Goal: Task Accomplishment & Management: Manage account settings

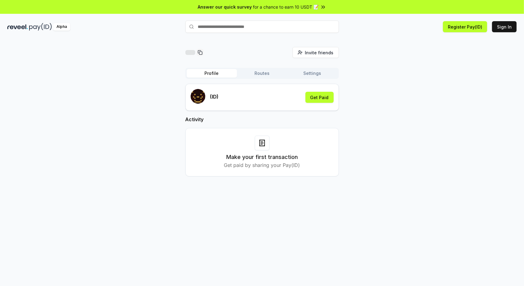
click at [265, 75] on button "Routes" at bounding box center [262, 73] width 50 height 9
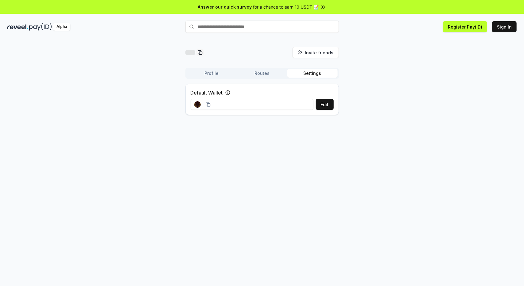
click at [312, 74] on button "Settings" at bounding box center [312, 73] width 50 height 9
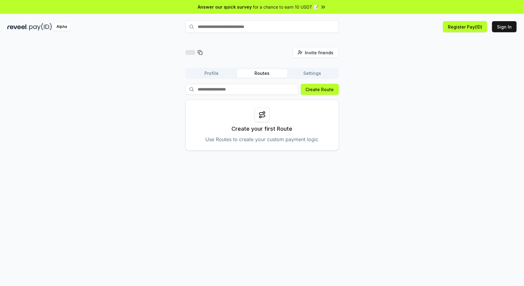
click at [264, 74] on button "Routes" at bounding box center [262, 73] width 50 height 9
click at [216, 71] on button "Profile" at bounding box center [212, 73] width 50 height 9
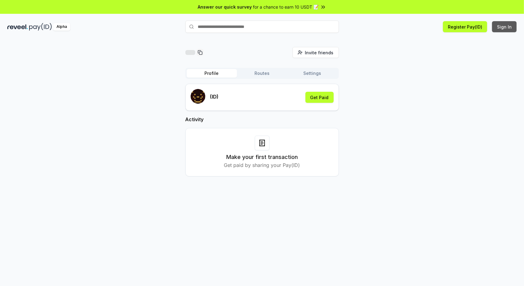
click at [502, 27] on button "Sign In" at bounding box center [504, 26] width 25 height 11
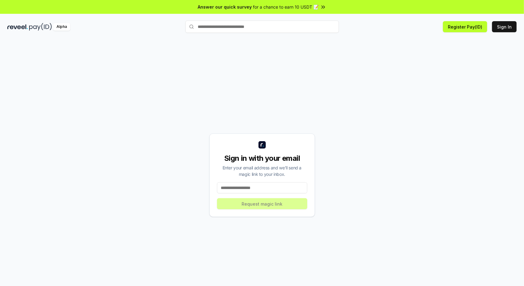
click at [269, 191] on input at bounding box center [262, 187] width 90 height 11
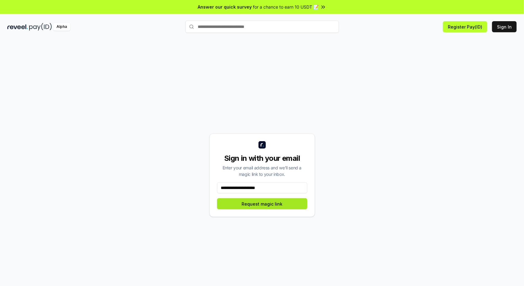
type input "**********"
click at [266, 203] on button "Request magic link" at bounding box center [262, 203] width 90 height 11
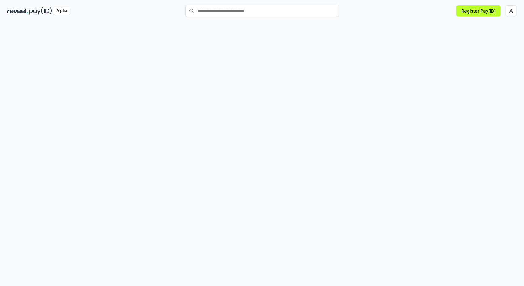
scroll to position [17, 0]
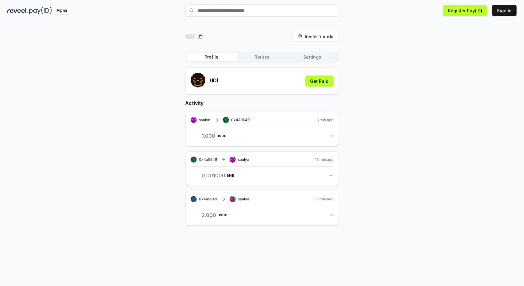
scroll to position [17, 0]
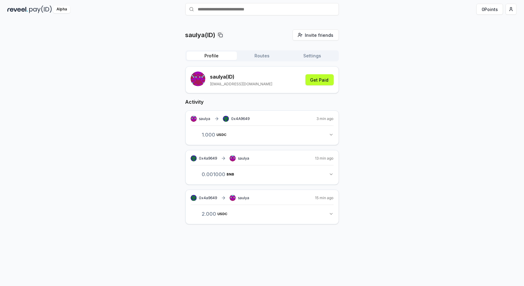
click at [237, 119] on span "0x4A9649" at bounding box center [240, 118] width 18 height 5
click at [329, 136] on icon "button" at bounding box center [331, 134] width 5 height 5
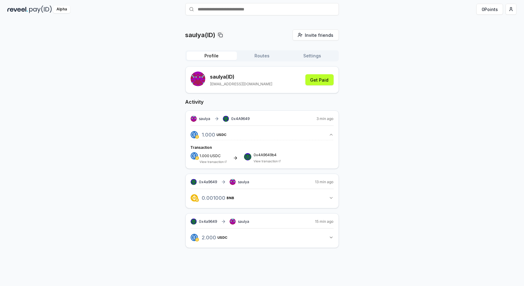
click at [257, 160] on link "View transaction" at bounding box center [266, 161] width 24 height 4
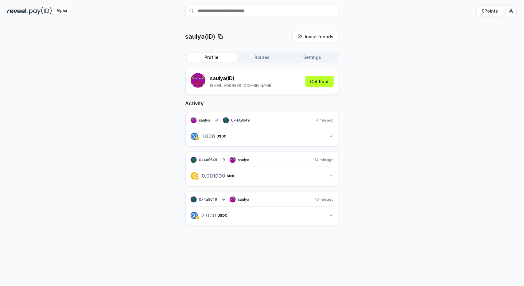
scroll to position [17, 0]
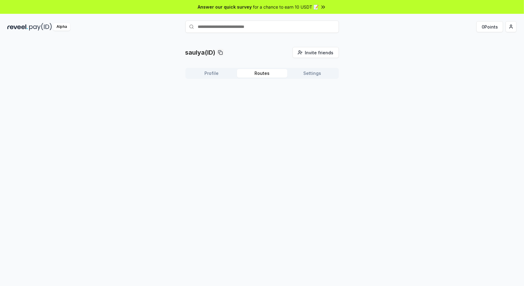
click at [266, 75] on button "Routes" at bounding box center [262, 73] width 50 height 9
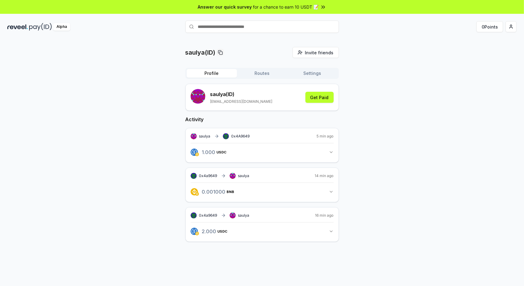
click at [230, 74] on button "Profile" at bounding box center [212, 73] width 50 height 9
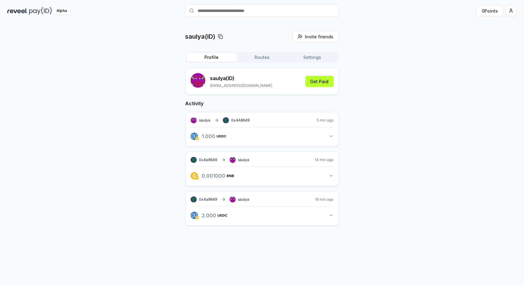
scroll to position [17, 0]
